Goal: Information Seeking & Learning: Compare options

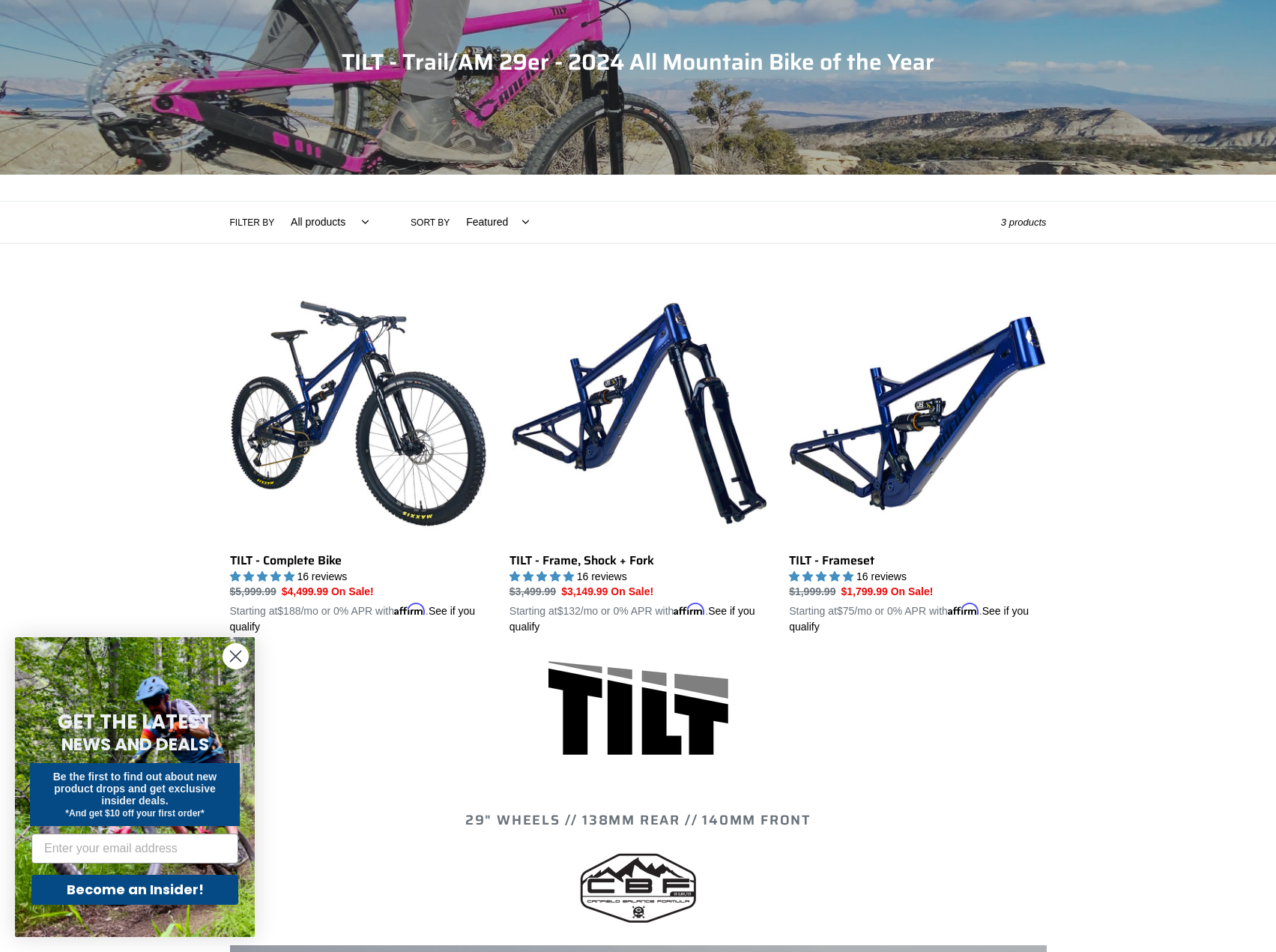
scroll to position [150, 0]
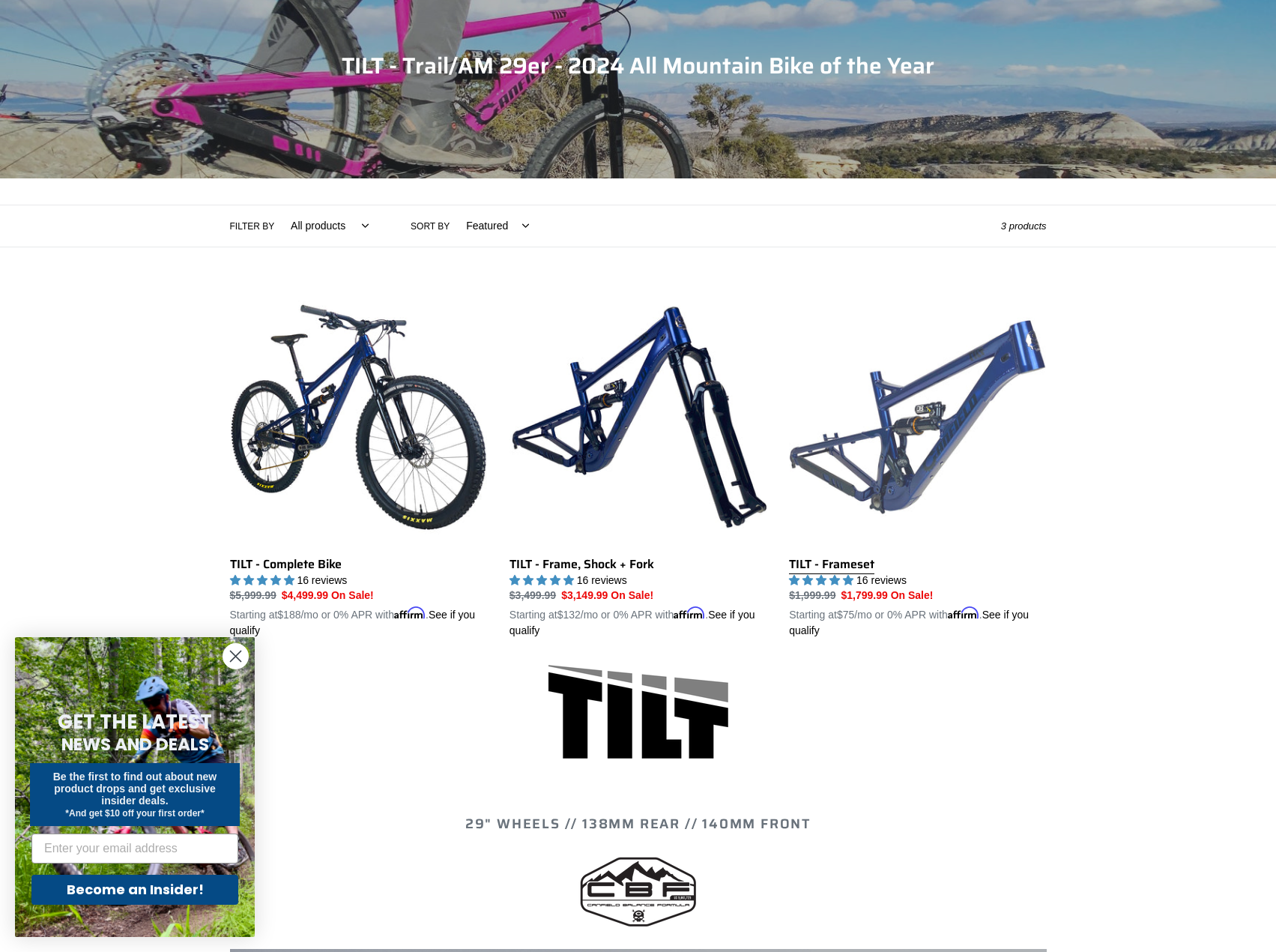
click at [946, 412] on link "TILT - Frameset" at bounding box center [917, 463] width 257 height 350
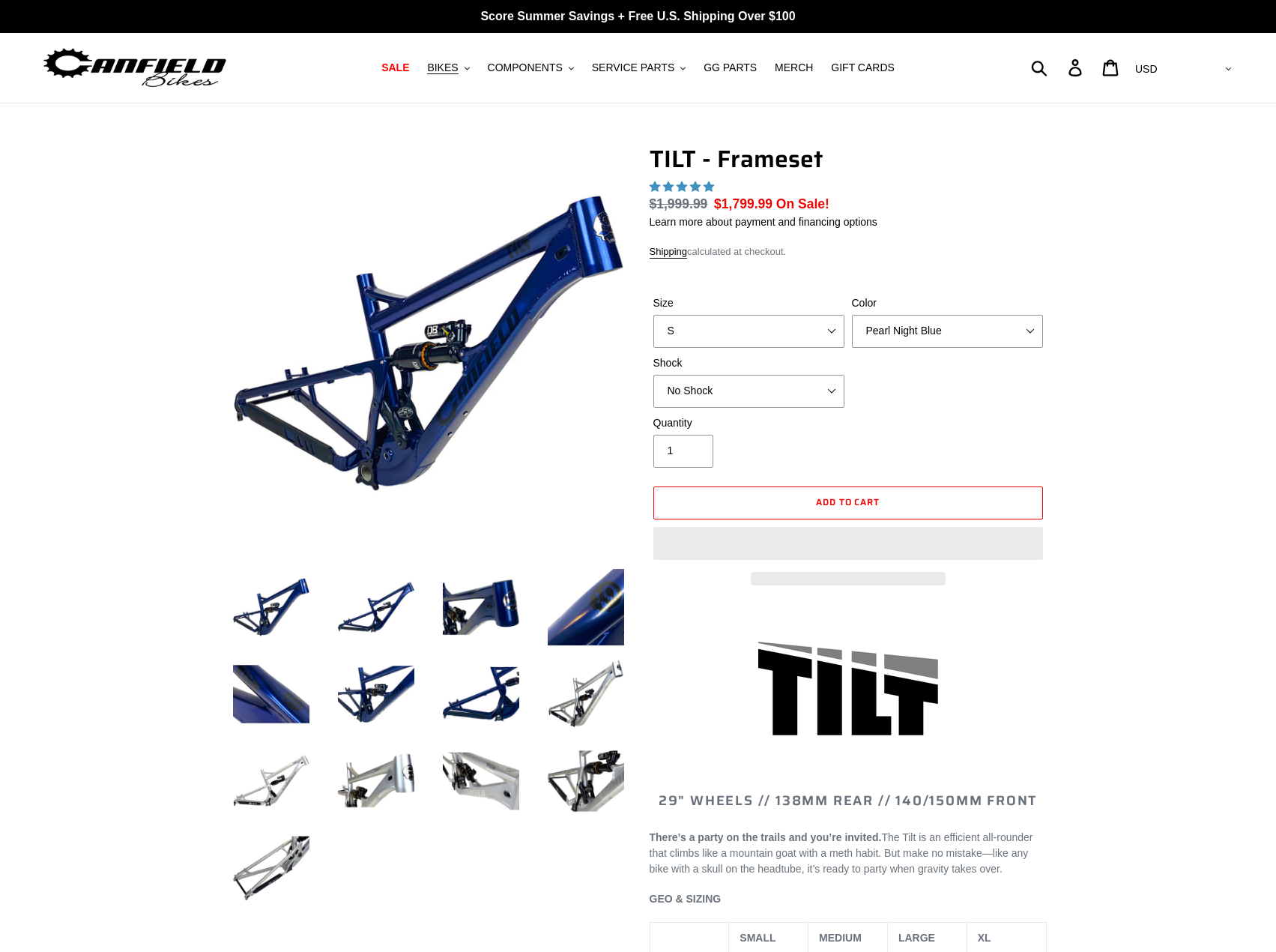
select select "highest-rating"
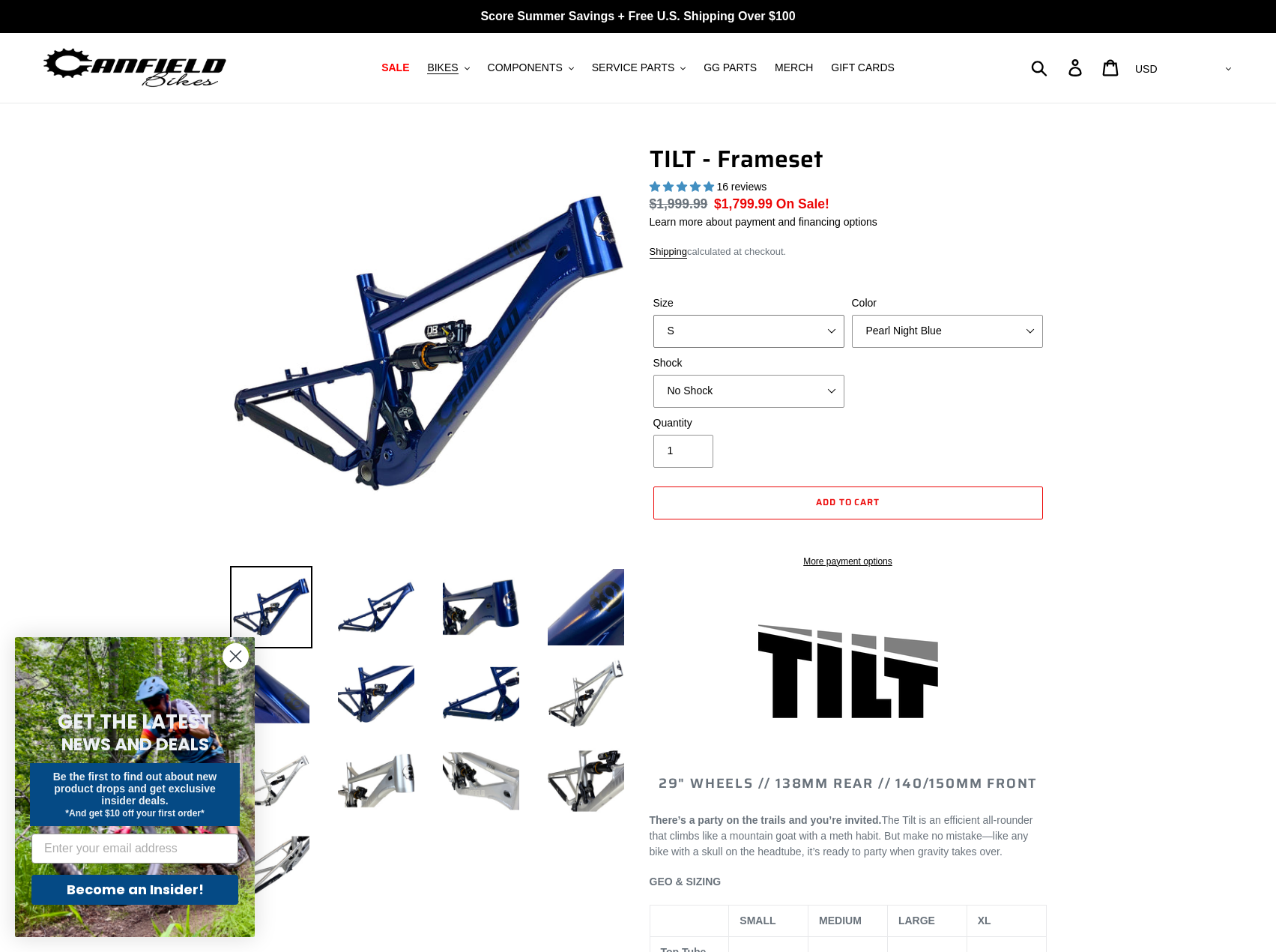
click at [752, 339] on select "S M L XL" at bounding box center [749, 331] width 191 height 33
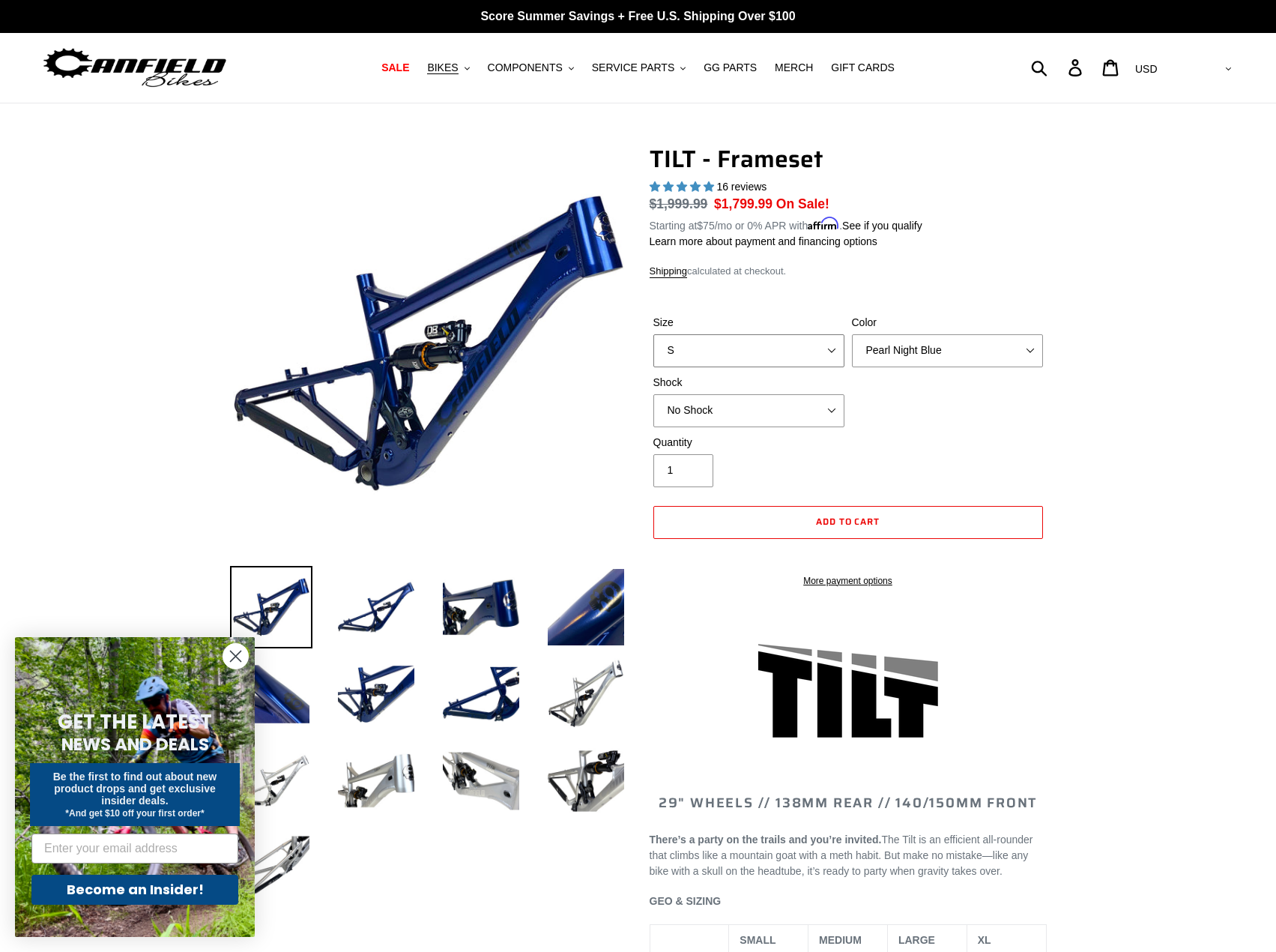
select select "XL"
click at [654, 334] on select "S M L XL" at bounding box center [749, 350] width 191 height 33
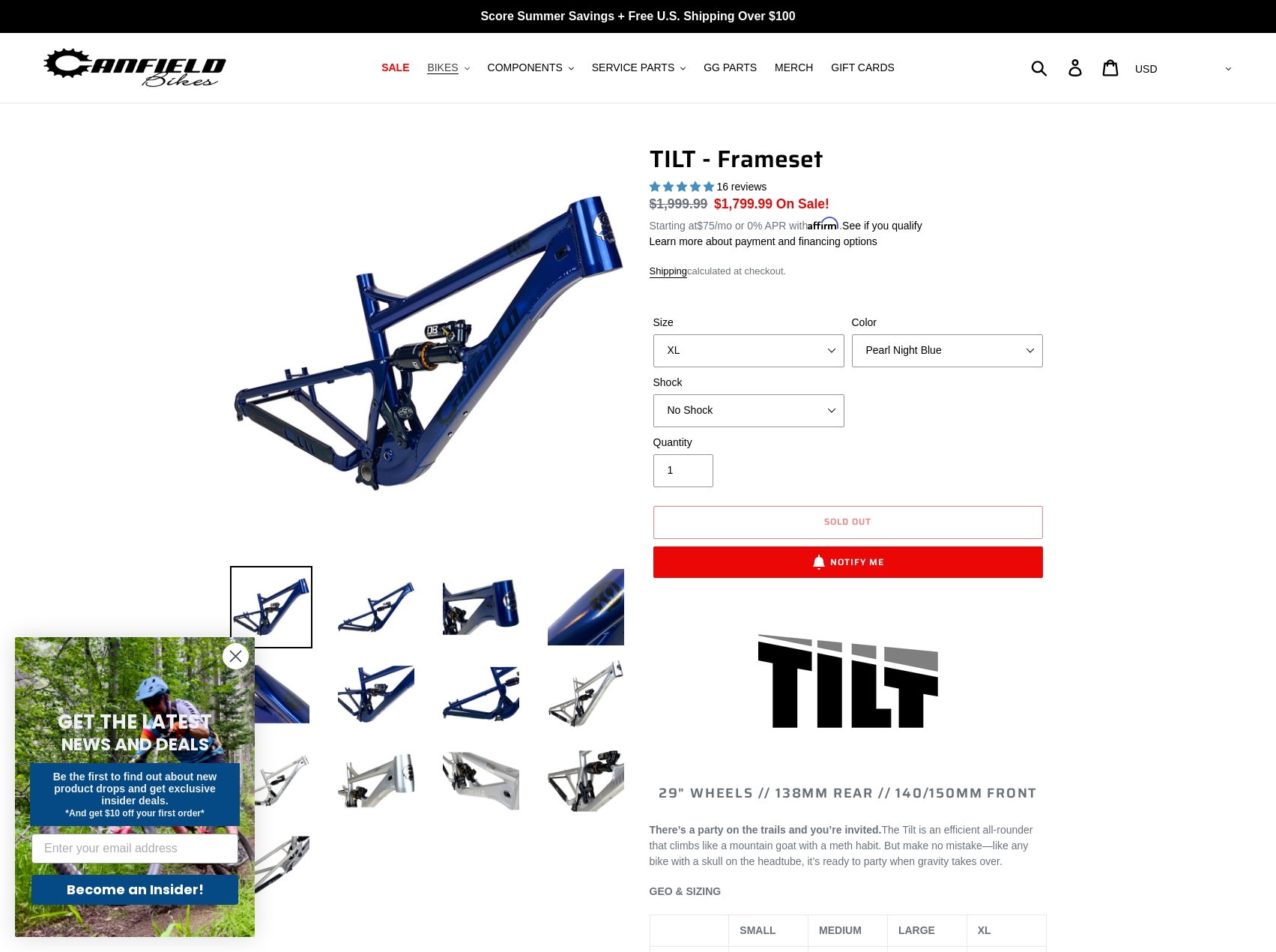
click at [457, 70] on span "BIKES" at bounding box center [442, 68] width 31 height 13
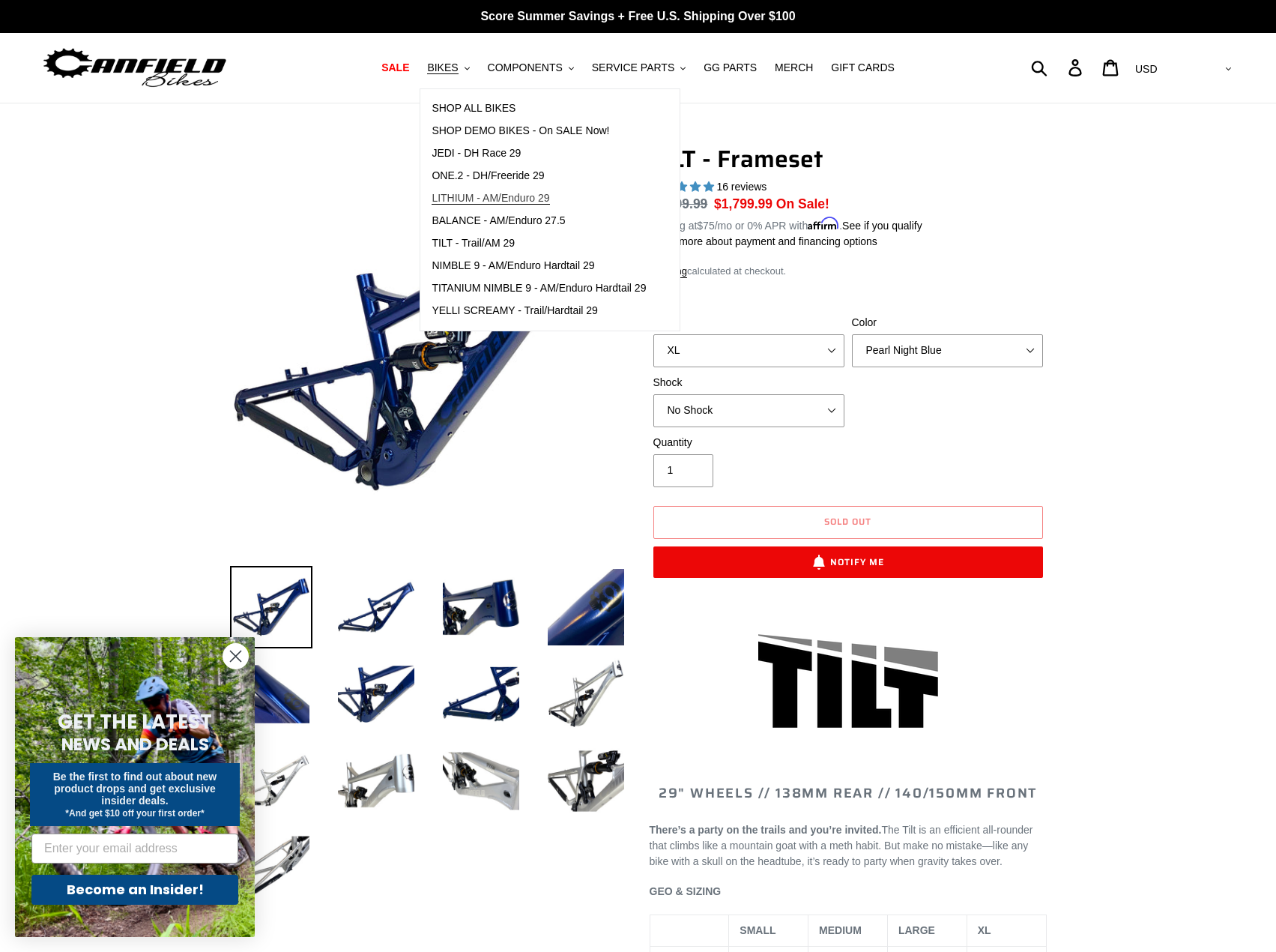
click at [548, 198] on span "LITHIUM - AM/Enduro 29" at bounding box center [490, 198] width 118 height 13
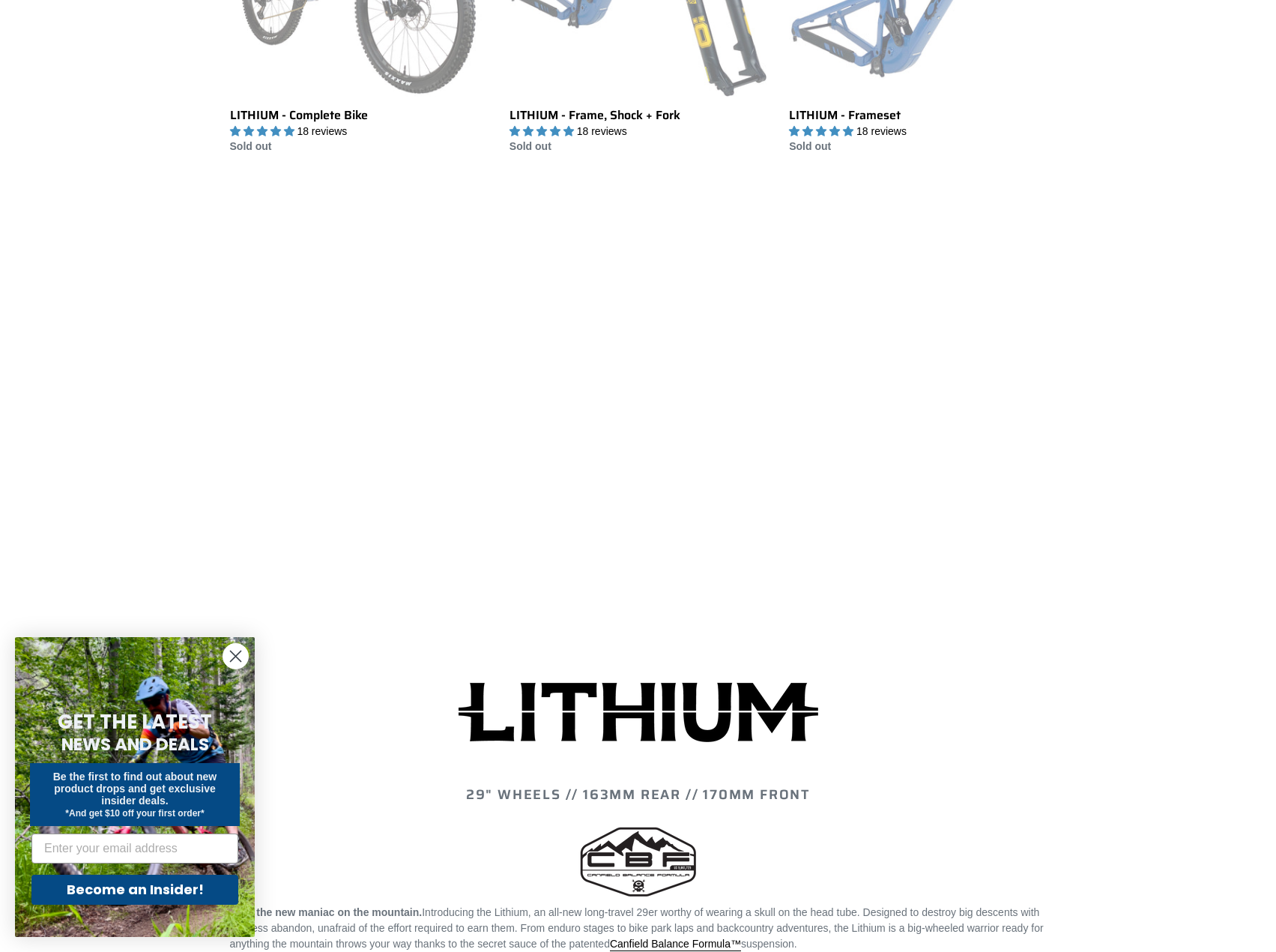
scroll to position [600, 0]
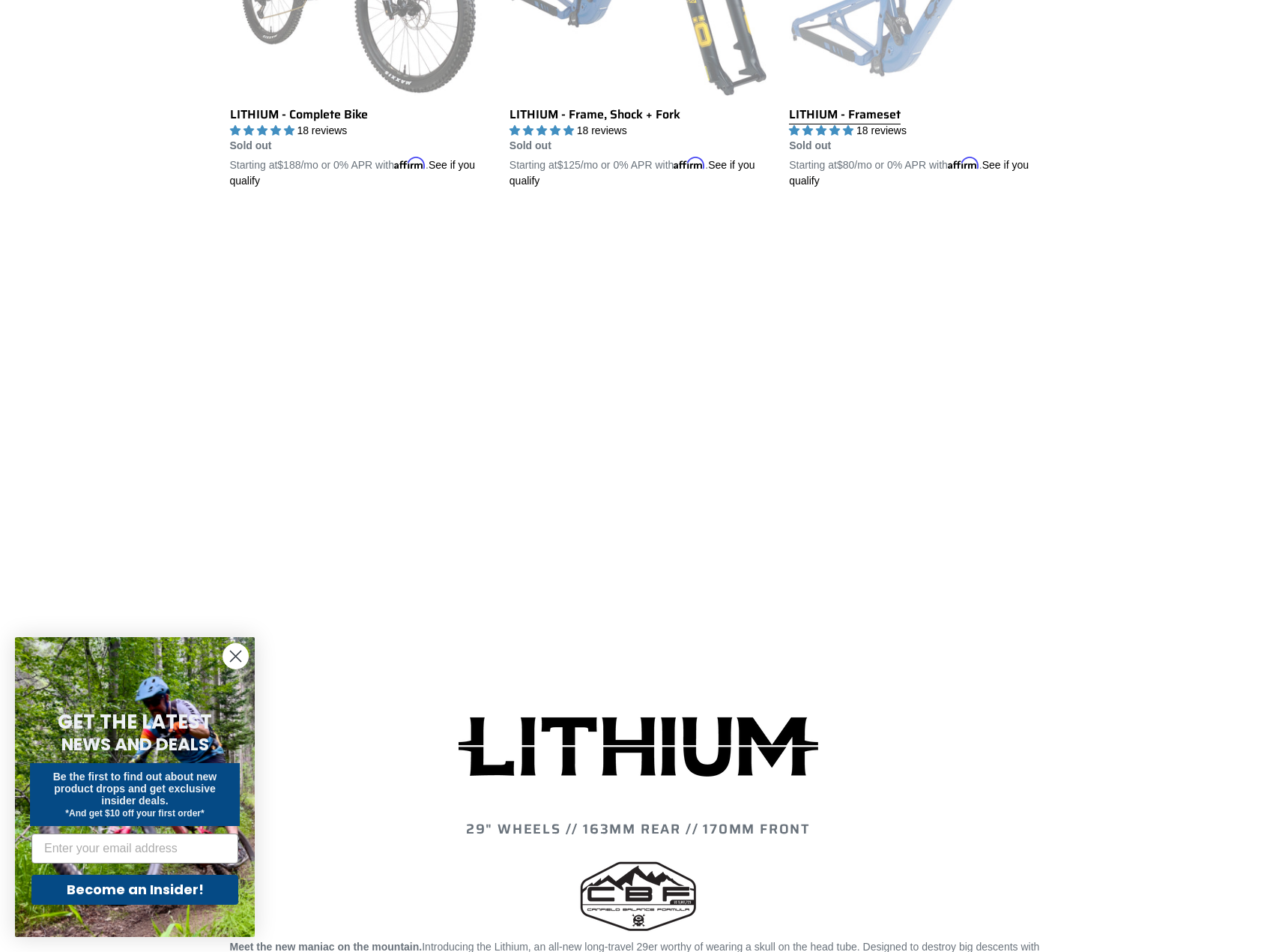
click at [900, 55] on link "LITHIUM - Frameset" at bounding box center [917, 14] width 257 height 350
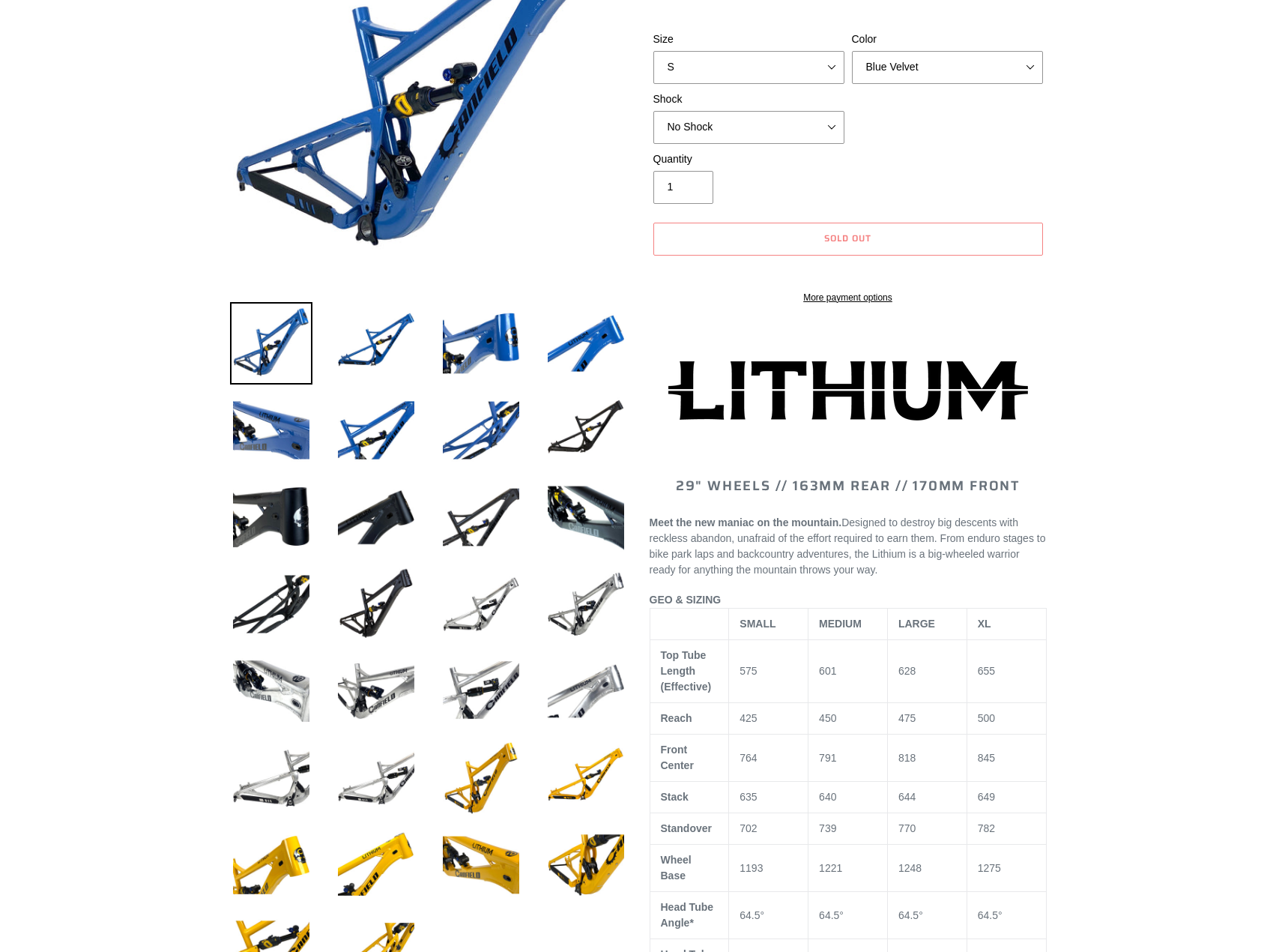
select select "highest-rating"
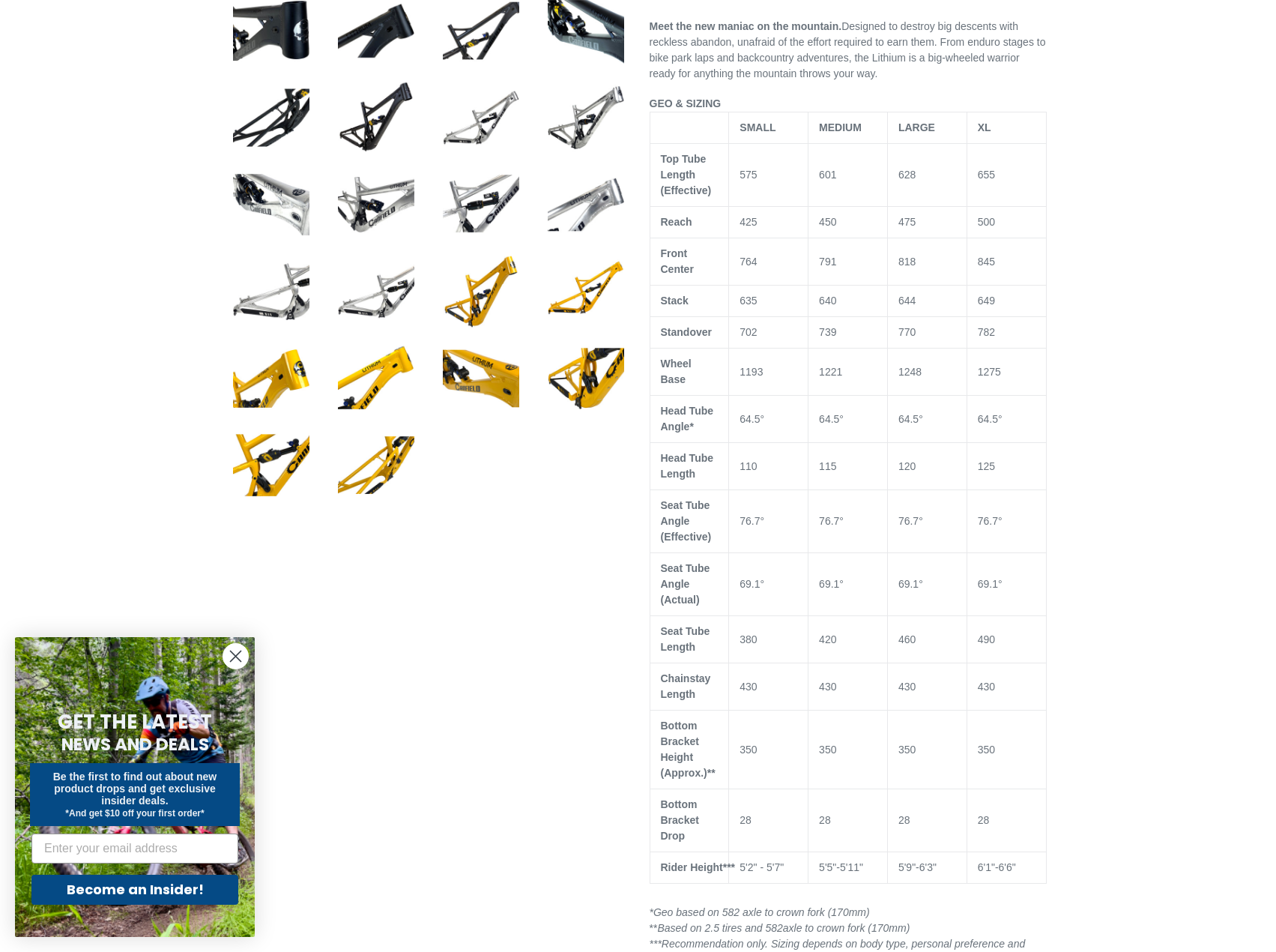
scroll to position [749, 0]
click at [989, 364] on td "1275" at bounding box center [1006, 373] width 79 height 47
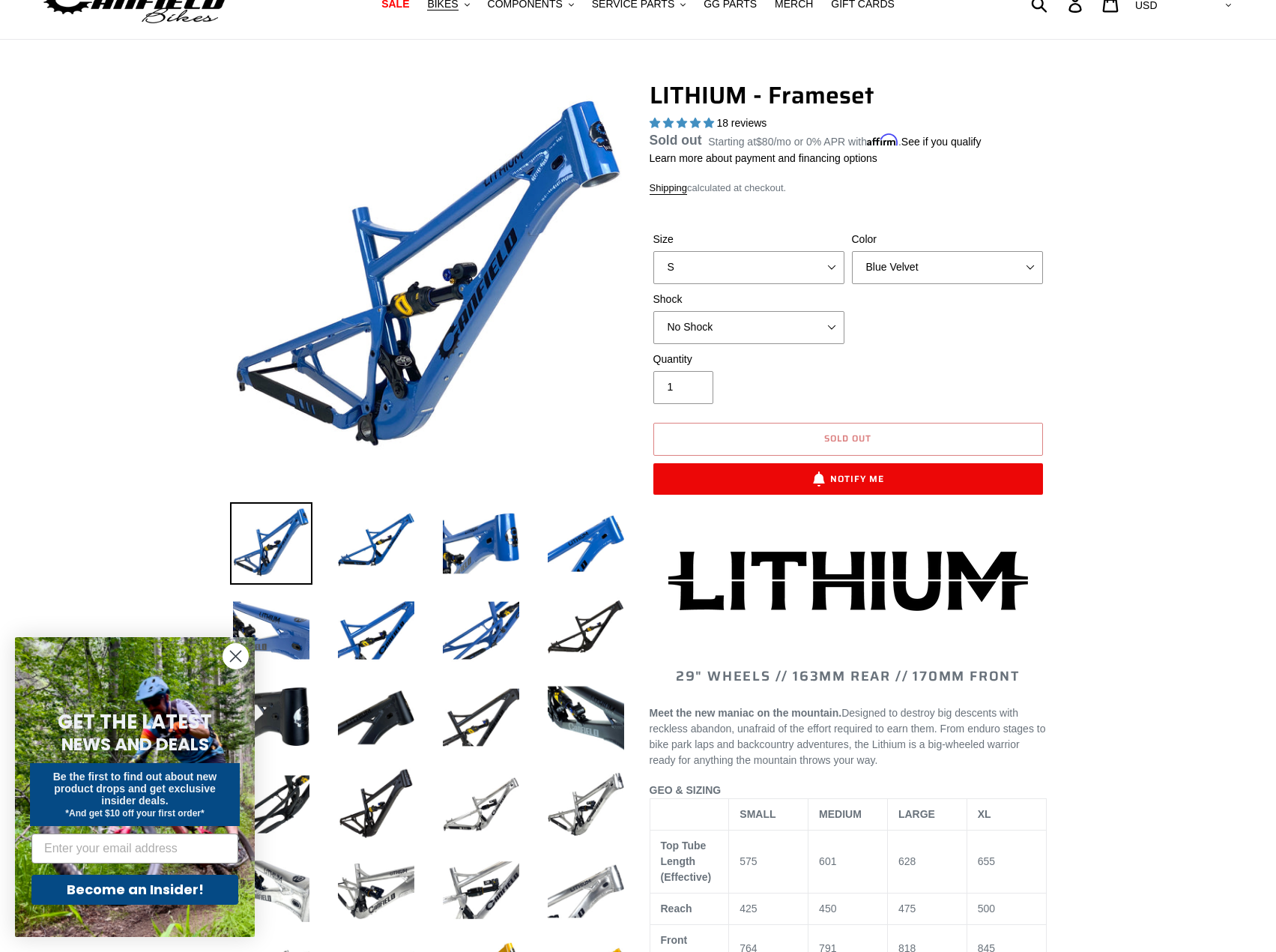
scroll to position [0, 0]
